Goal: Check status: Check status

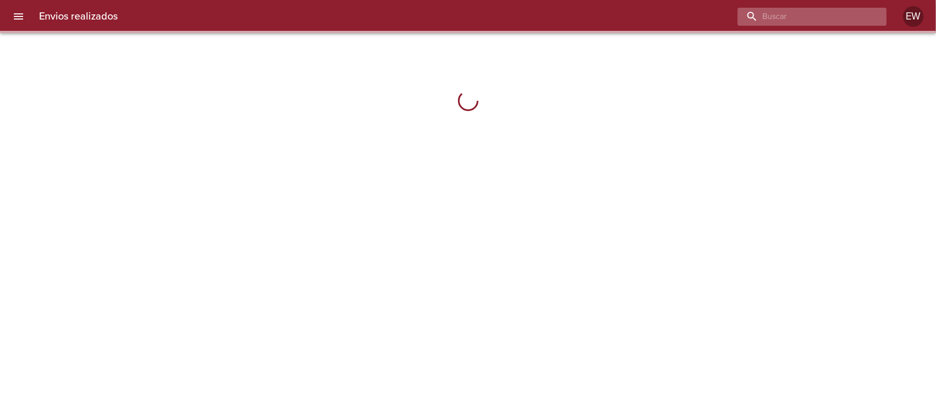
click at [843, 17] on input "buscar" at bounding box center [803, 17] width 132 height 18
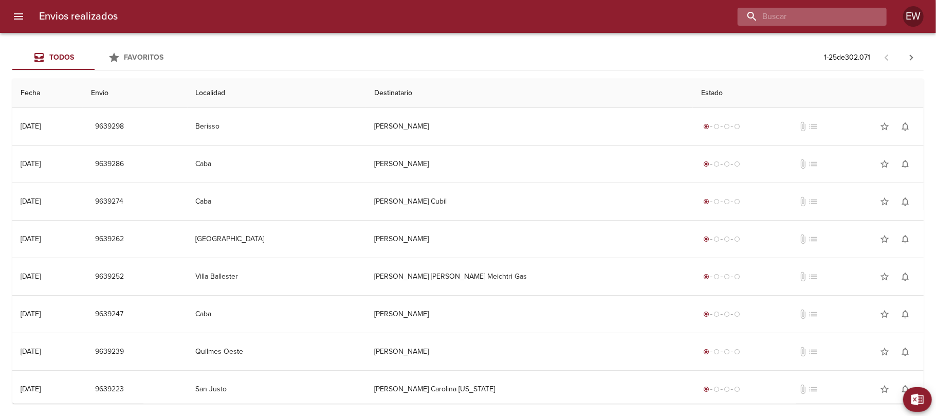
paste input "[PERSON_NAME] [PERSON_NAME]"
type input "[PERSON_NAME] [PERSON_NAME]"
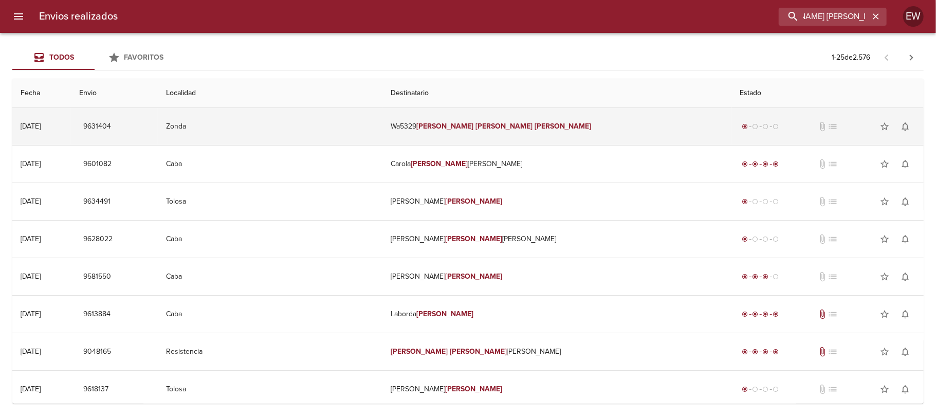
scroll to position [0, 0]
click at [534, 123] on em "[PERSON_NAME]" at bounding box center [562, 126] width 57 height 9
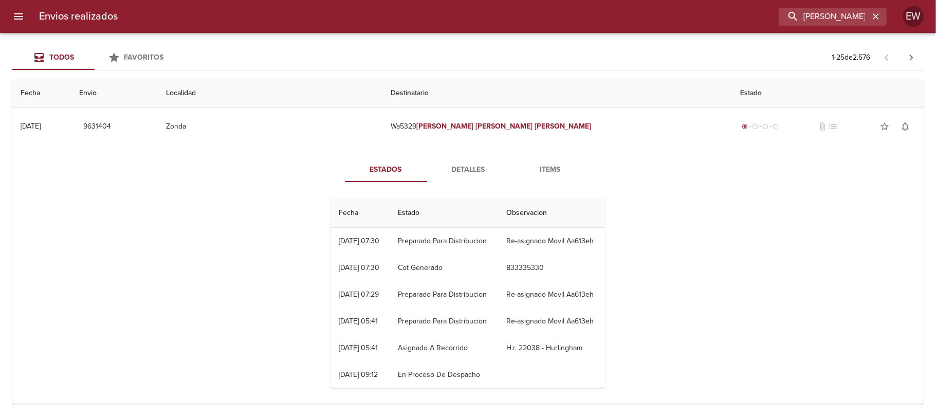
click at [452, 175] on span "Detalles" at bounding box center [468, 169] width 70 height 13
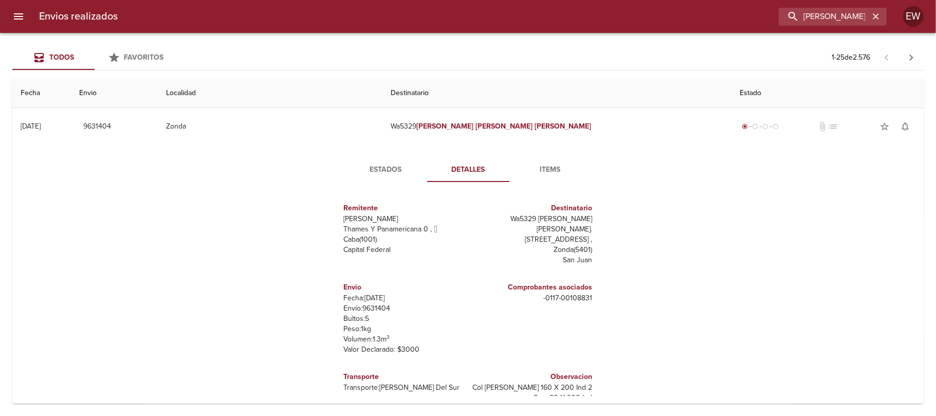
click at [375, 177] on button "Estados" at bounding box center [386, 169] width 82 height 25
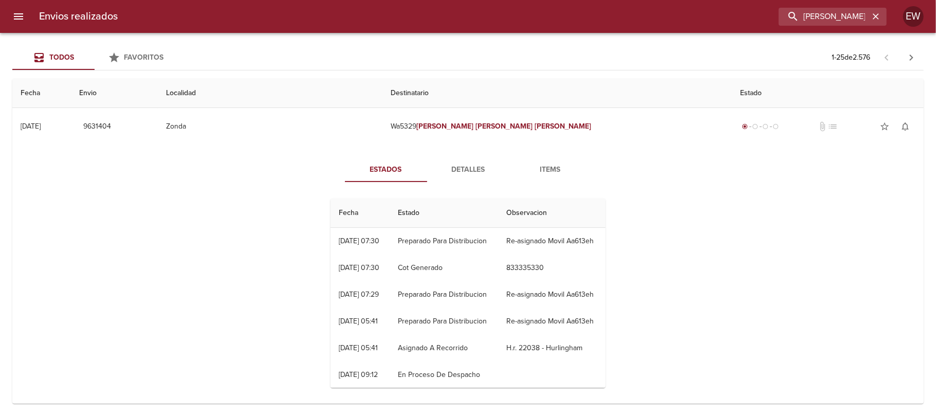
scroll to position [62, 0]
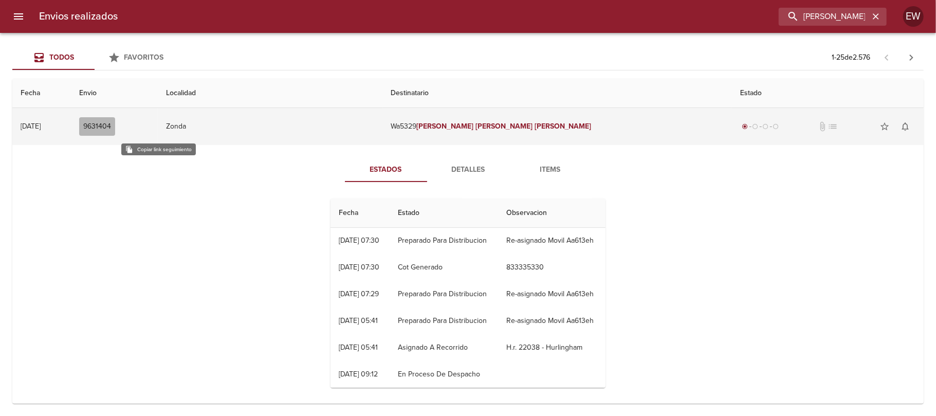
click at [111, 127] on span "9631404" at bounding box center [97, 126] width 28 height 13
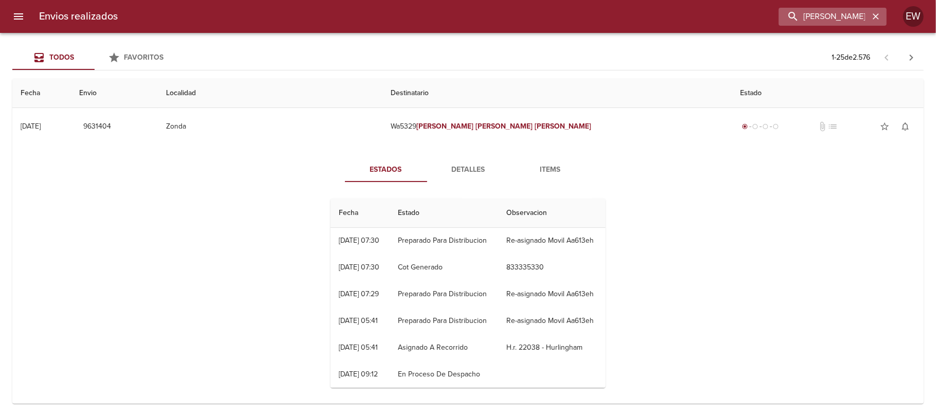
click at [872, 17] on icon "button" at bounding box center [875, 16] width 10 height 10
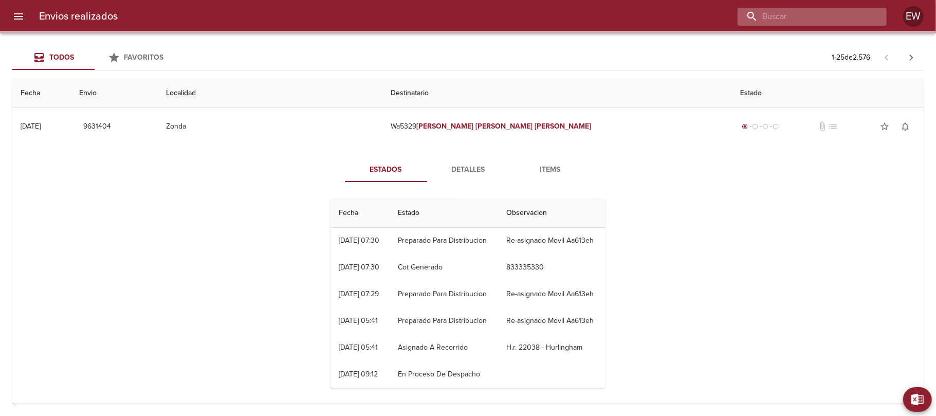
click at [840, 15] on input "buscar" at bounding box center [803, 17] width 132 height 18
paste input "[PERSON_NAME] [PERSON_NAME]"
type input "[PERSON_NAME] [PERSON_NAME]"
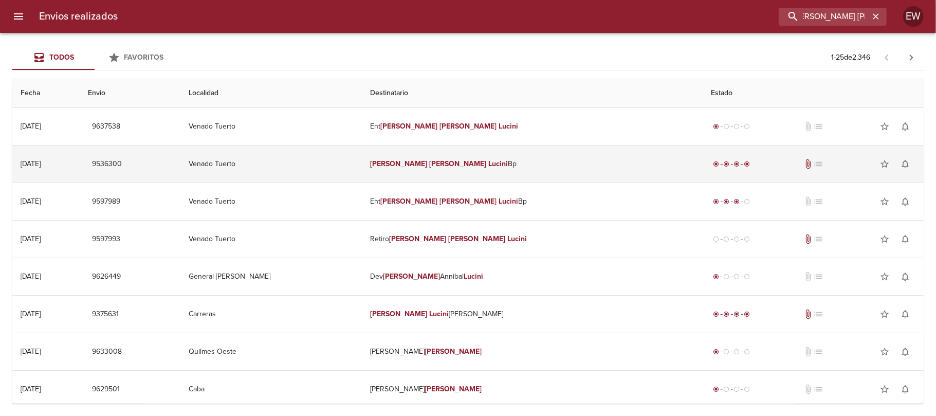
click at [523, 159] on td "[PERSON_NAME] [PERSON_NAME]" at bounding box center [532, 163] width 341 height 37
